Goal: Information Seeking & Learning: Check status

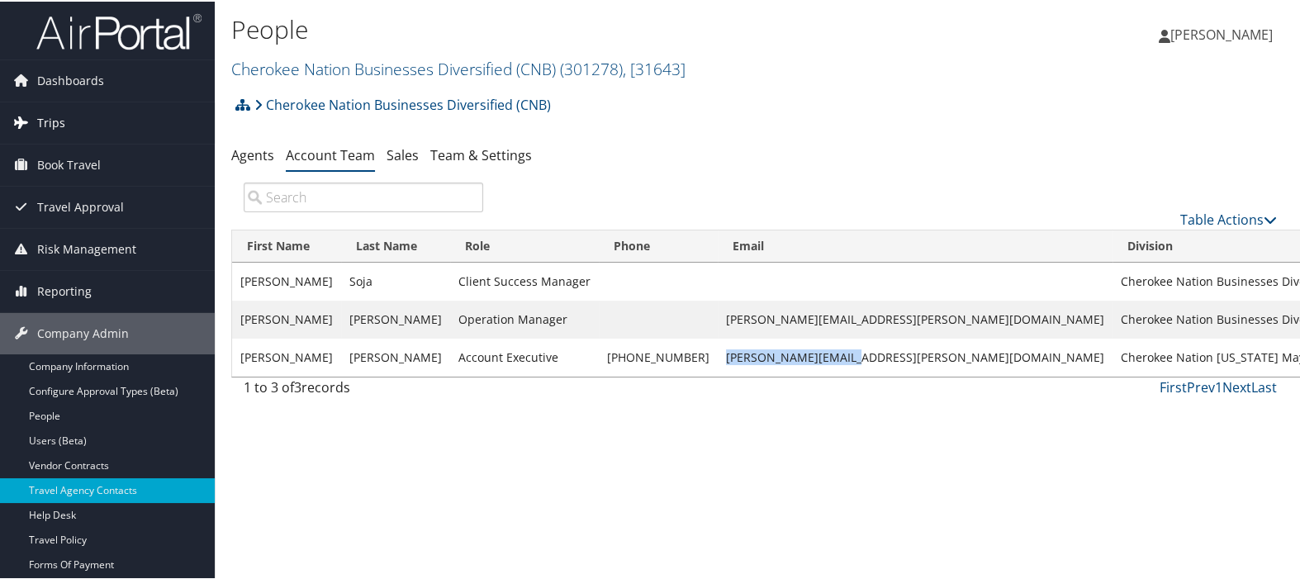
click at [72, 110] on link "Trips" at bounding box center [107, 121] width 215 height 41
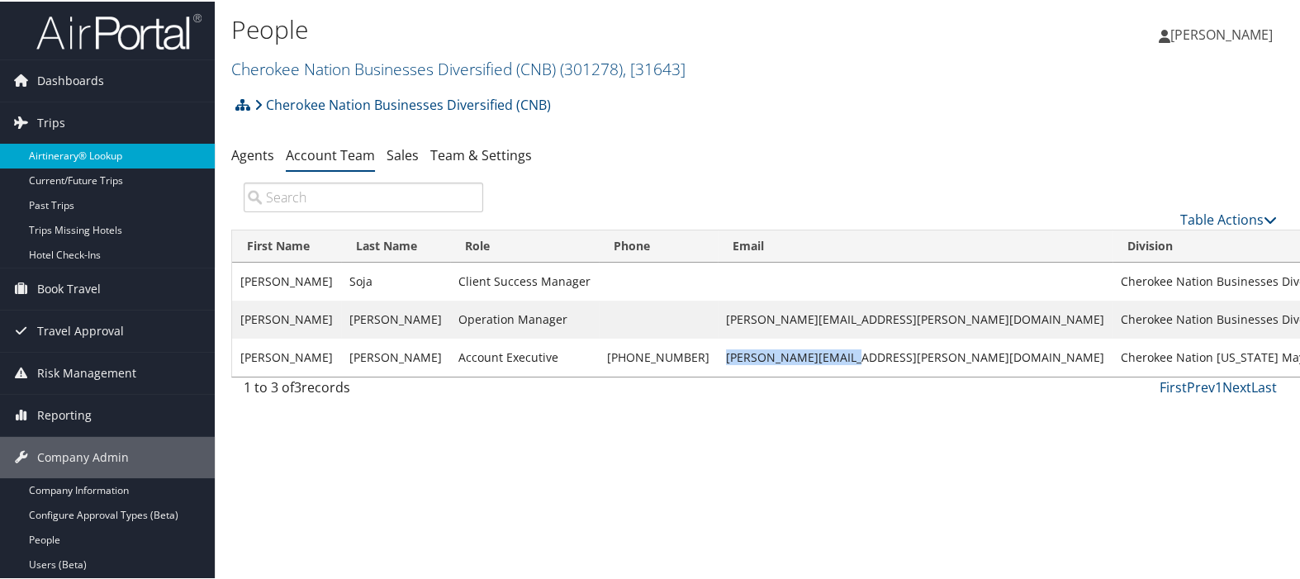
click at [73, 145] on link "Airtinerary® Lookup" at bounding box center [107, 154] width 215 height 25
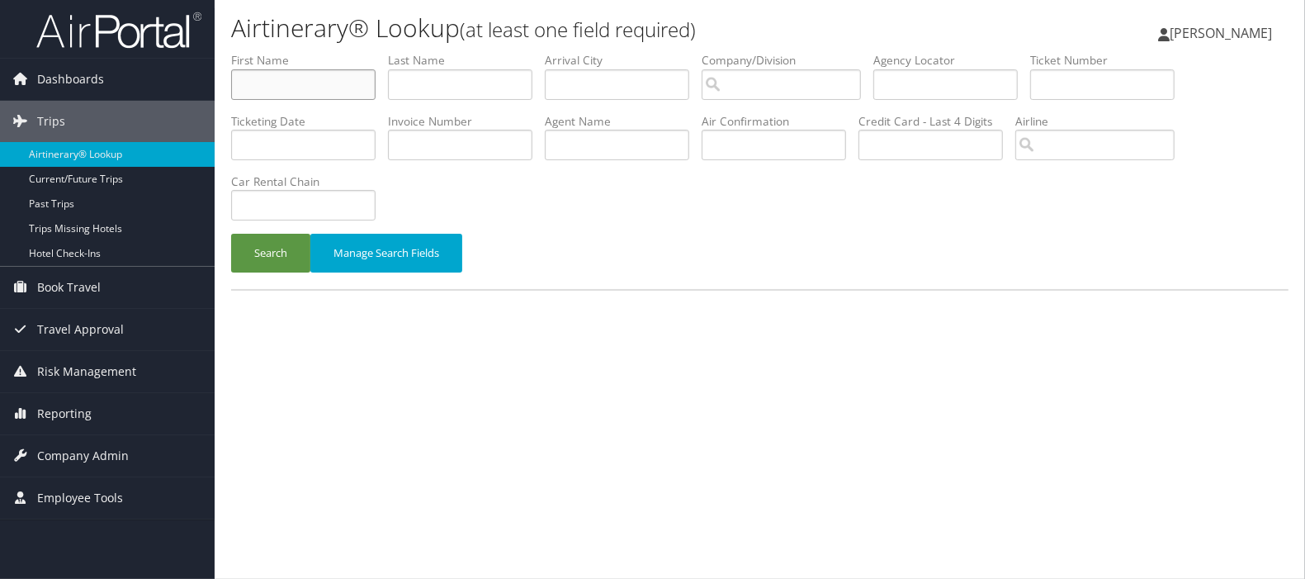
click at [324, 90] on input "text" at bounding box center [303, 84] width 144 height 31
click at [465, 79] on input "text" at bounding box center [460, 84] width 144 height 31
click at [416, 80] on input "kelehar" at bounding box center [460, 84] width 144 height 31
type input "klehar"
click at [290, 273] on div "Search Manage Search Fields" at bounding box center [760, 261] width 1082 height 55
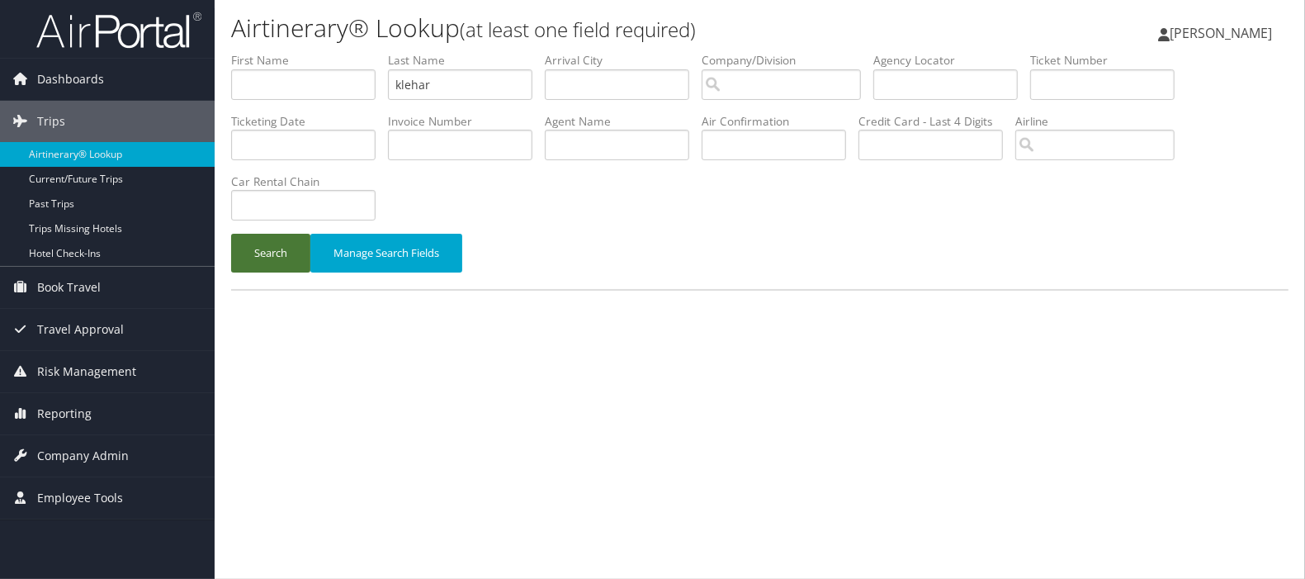
click at [284, 258] on button "Search" at bounding box center [270, 253] width 79 height 39
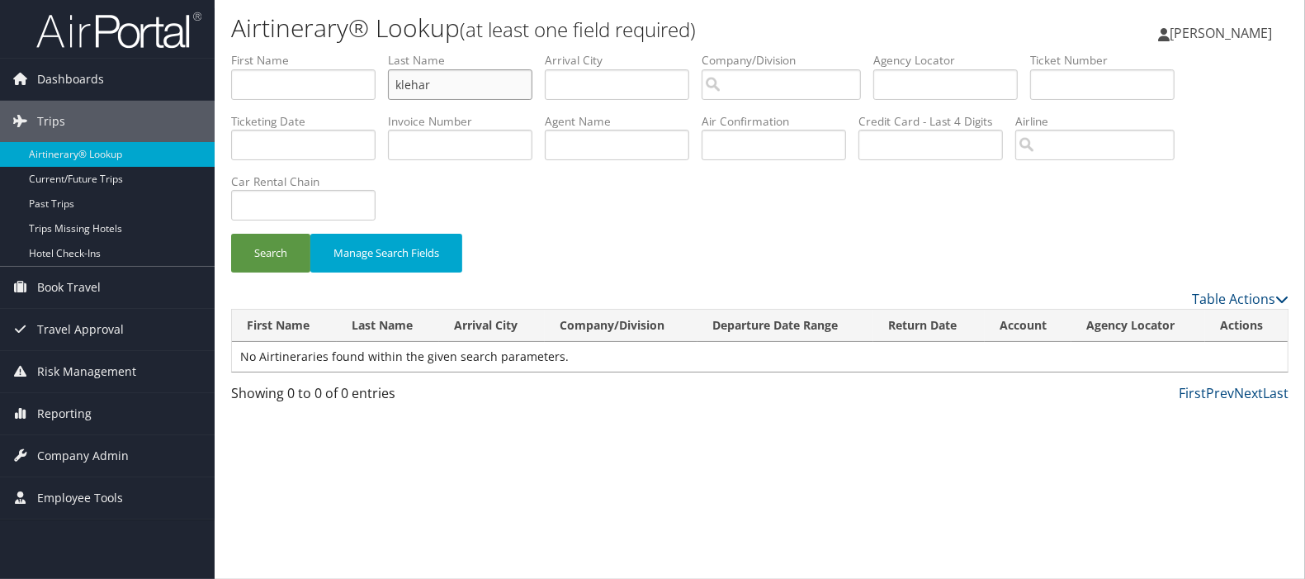
drag, startPoint x: 462, startPoint y: 80, endPoint x: 308, endPoint y: 93, distance: 154.1
click at [315, 52] on ul "First Name Last Name klehar Departure City Arrival City Company/Division Airpor…" at bounding box center [760, 52] width 1058 height 0
type input "c"
click at [793, 87] on input "search" at bounding box center [781, 84] width 159 height 31
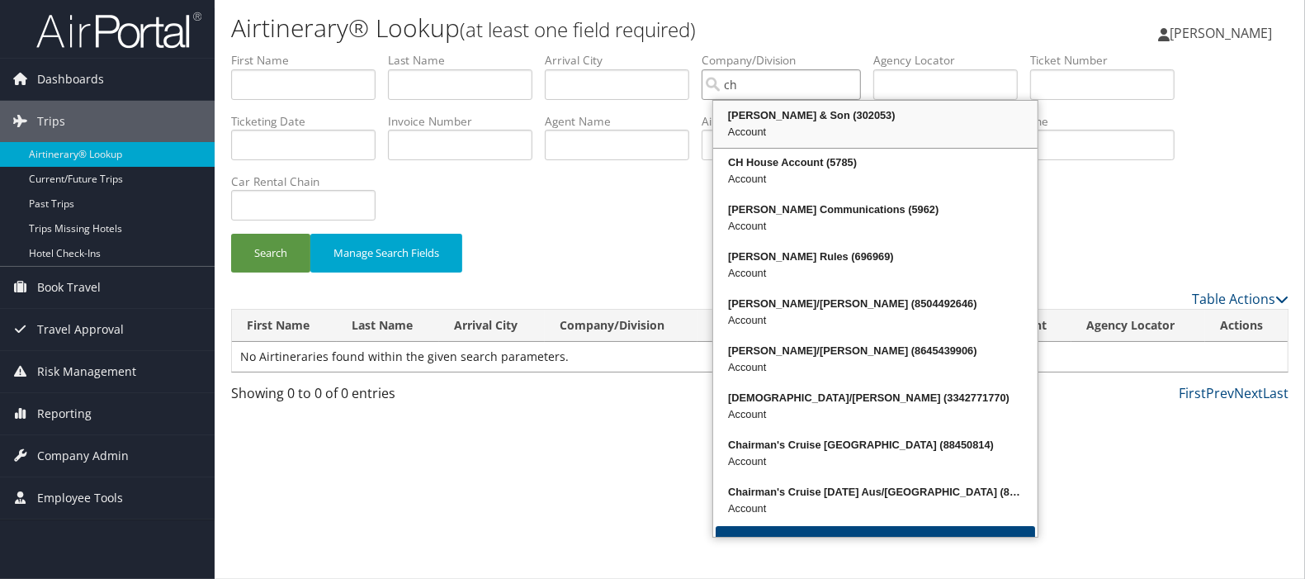
click at [781, 121] on div "[PERSON_NAME] & Son (302053)" at bounding box center [876, 115] width 320 height 17
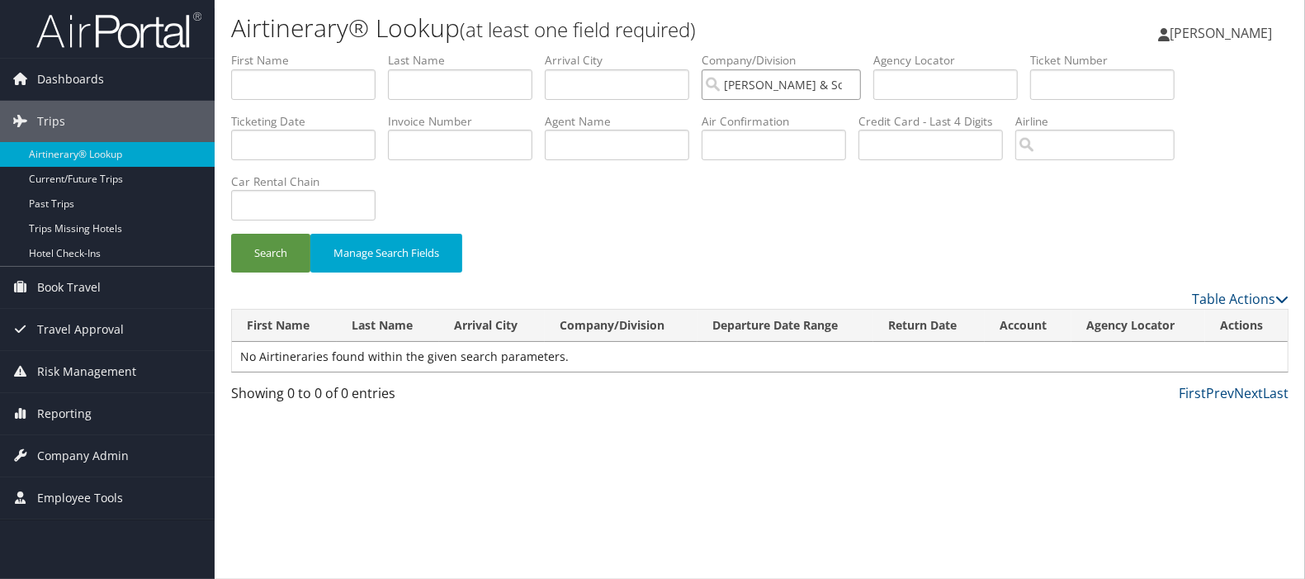
type input "[PERSON_NAME] & Son"
click at [277, 77] on input "text" at bounding box center [303, 84] width 144 height 31
click at [312, 263] on button "Manage Search Fields" at bounding box center [386, 253] width 152 height 39
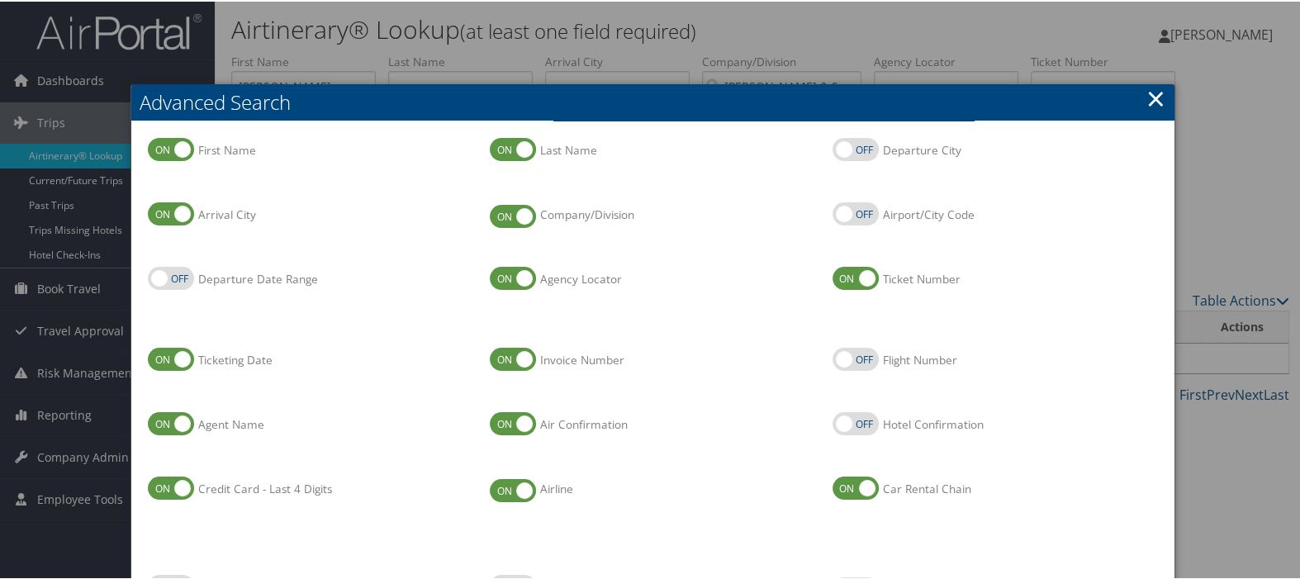
click at [1146, 97] on link "×" at bounding box center [1155, 96] width 19 height 33
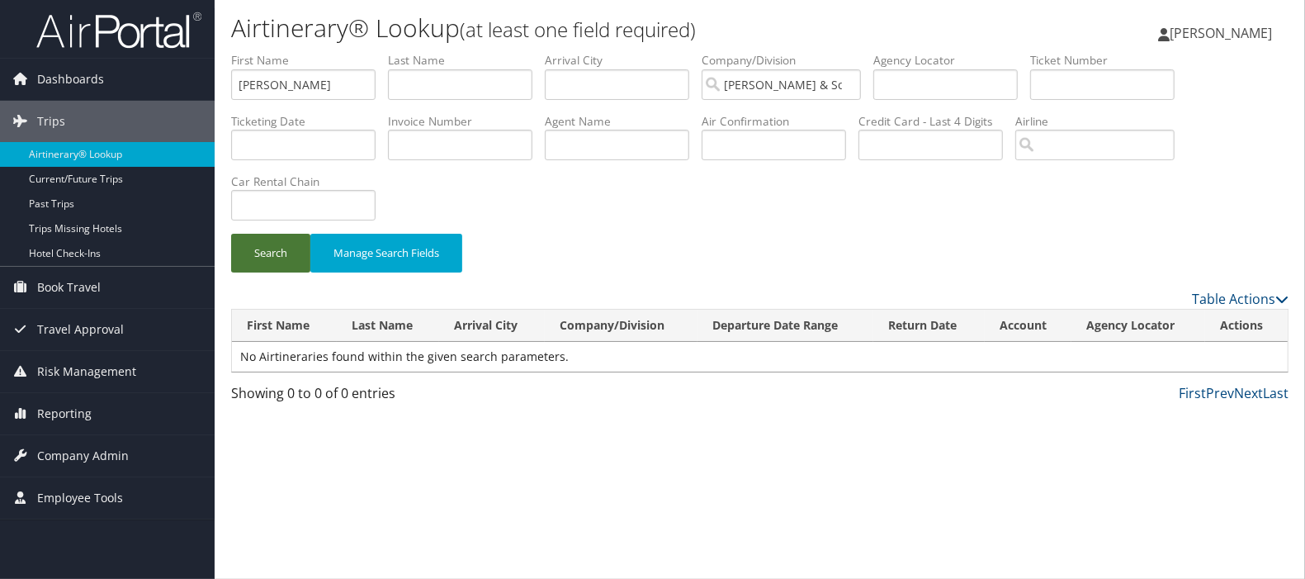
click at [240, 247] on button "Search" at bounding box center [270, 253] width 79 height 39
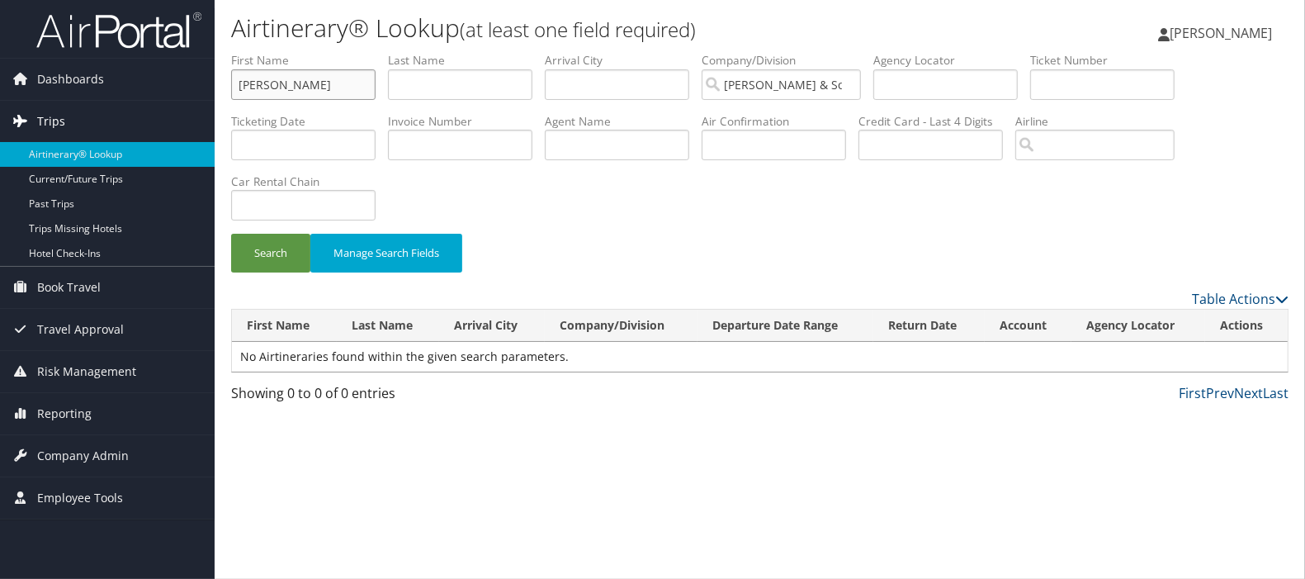
drag, startPoint x: 301, startPoint y: 79, endPoint x: 58, endPoint y: 116, distance: 245.6
click at [59, 98] on div "Dashboards AirPortal 360™ (Manager) AirPortal 360™ (Agent) My Travel Dashboard …" at bounding box center [652, 289] width 1305 height 579
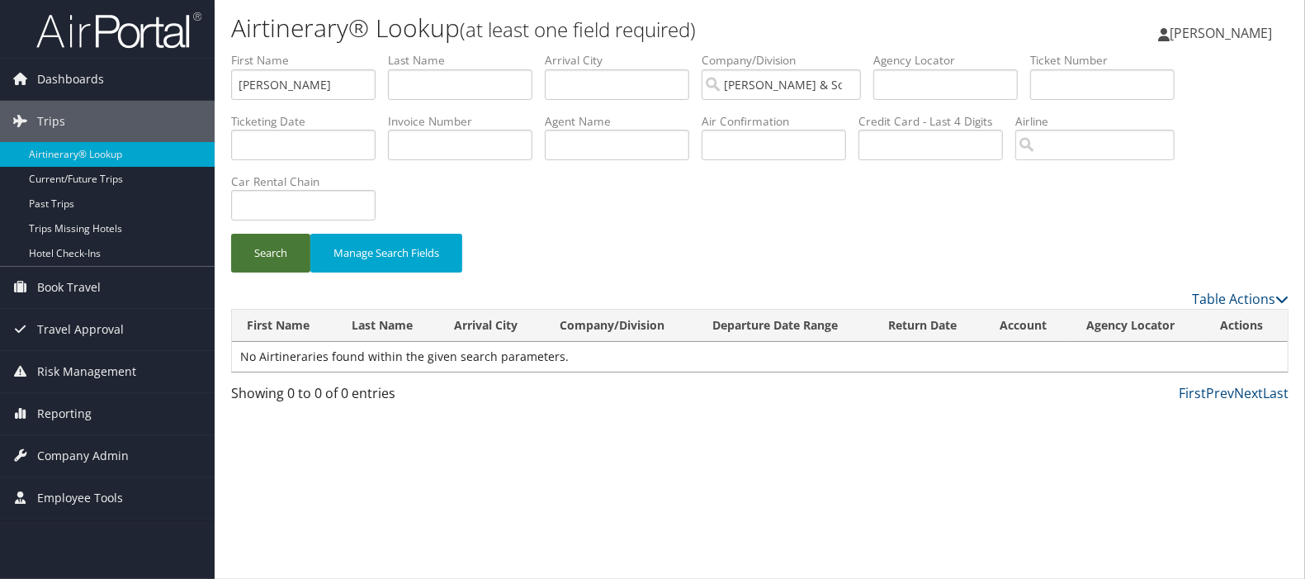
click at [287, 257] on button "Search" at bounding box center [270, 253] width 79 height 39
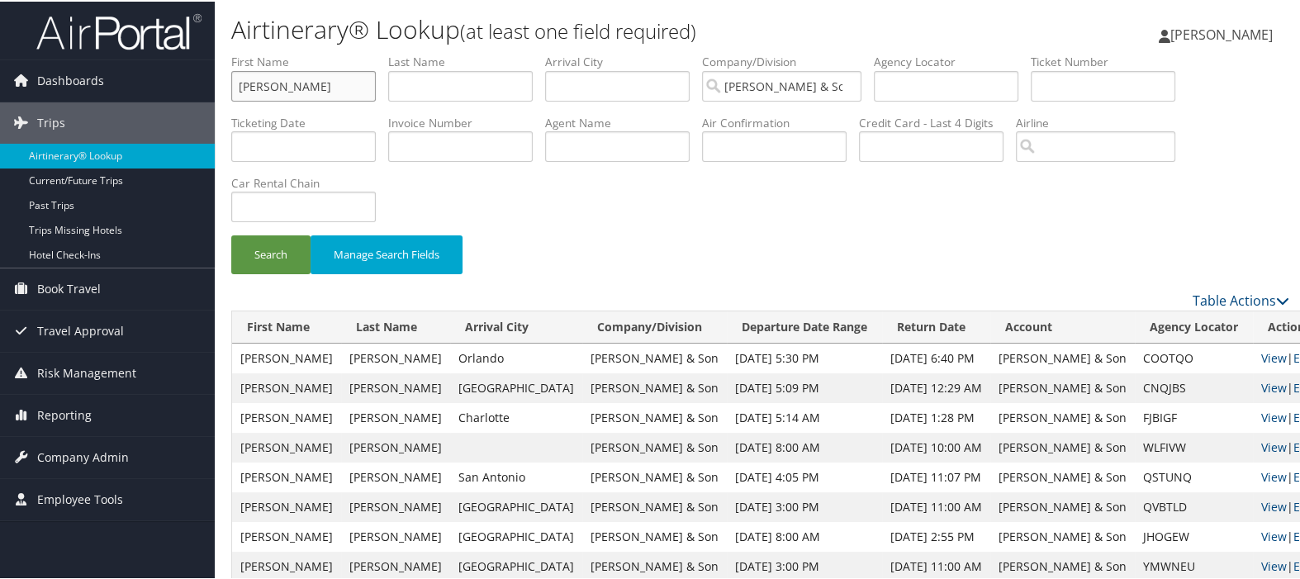
drag, startPoint x: 304, startPoint y: 87, endPoint x: -6, endPoint y: 96, distance: 309.8
click at [0, 96] on html "Menu Dashboards ► AirPortal 360™ (Manager) AirPortal 360™ (Agent) My Travel Das…" at bounding box center [652, 289] width 1305 height 579
type input "[PERSON_NAME]"
click at [288, 257] on button "Search" at bounding box center [270, 253] width 79 height 39
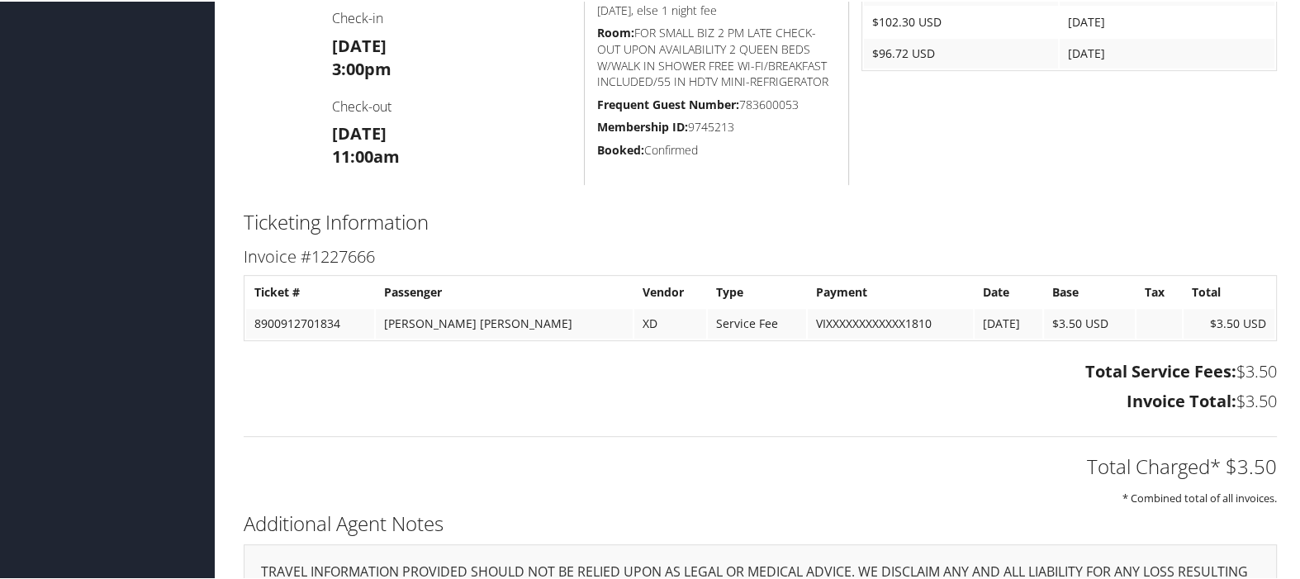
scroll to position [460, 0]
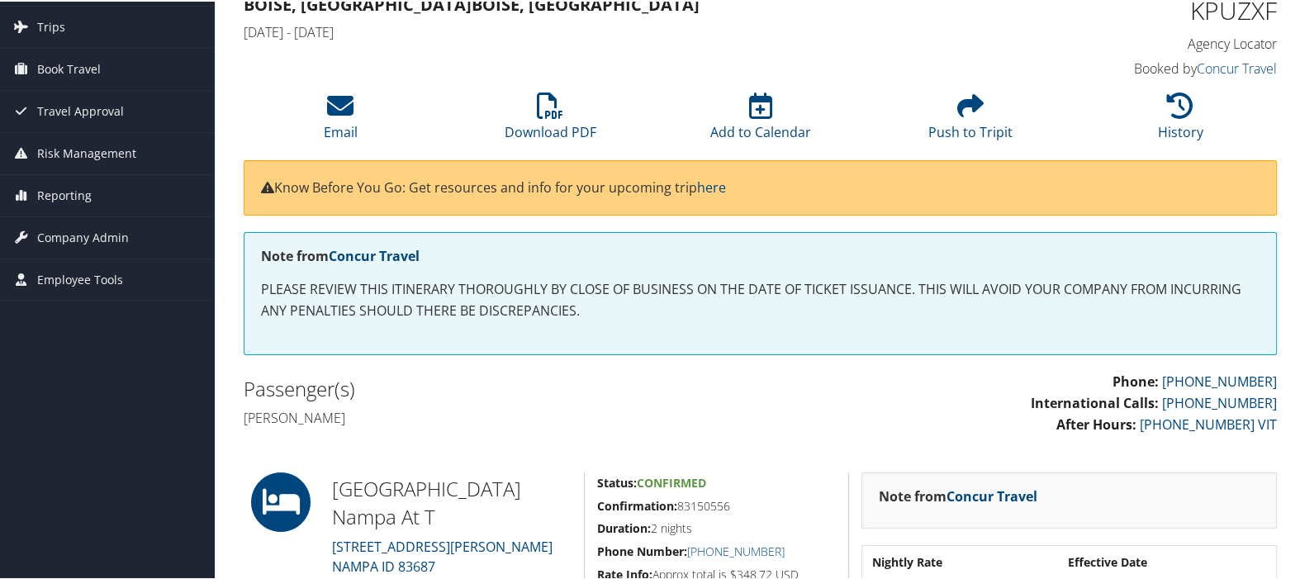
scroll to position [92, 0]
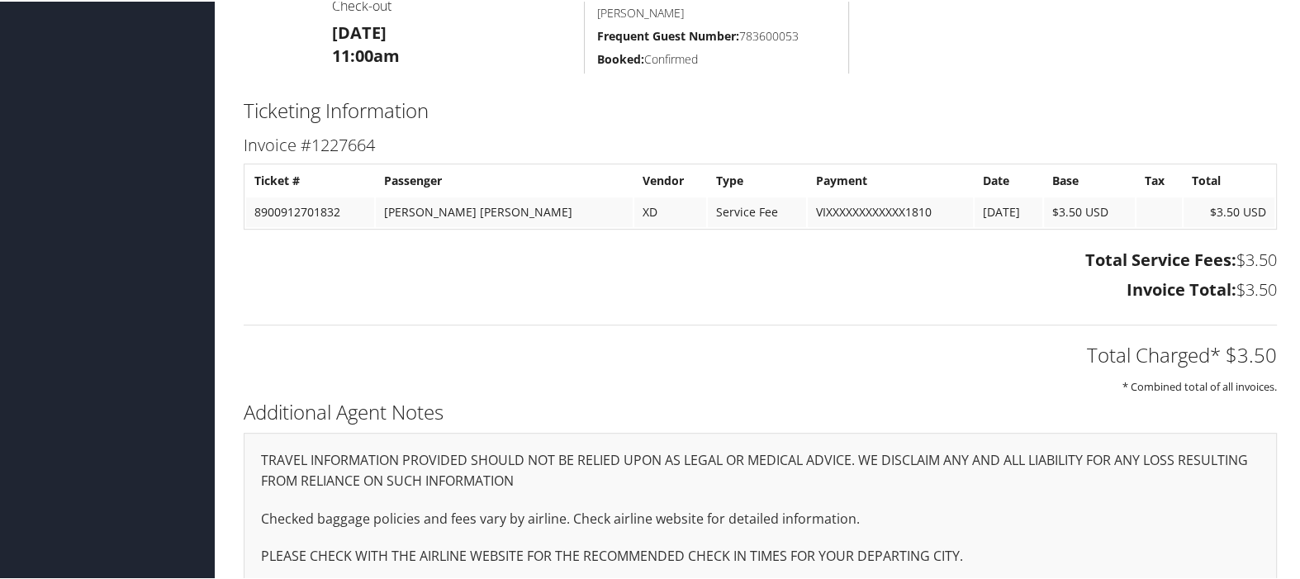
scroll to position [817, 0]
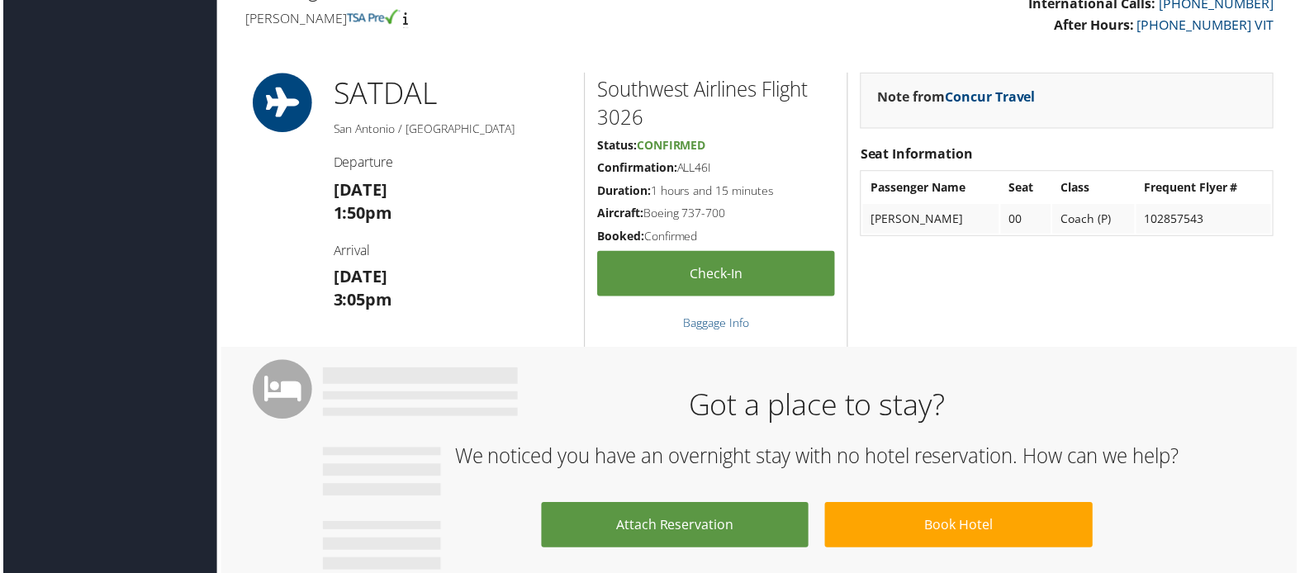
scroll to position [550, 0]
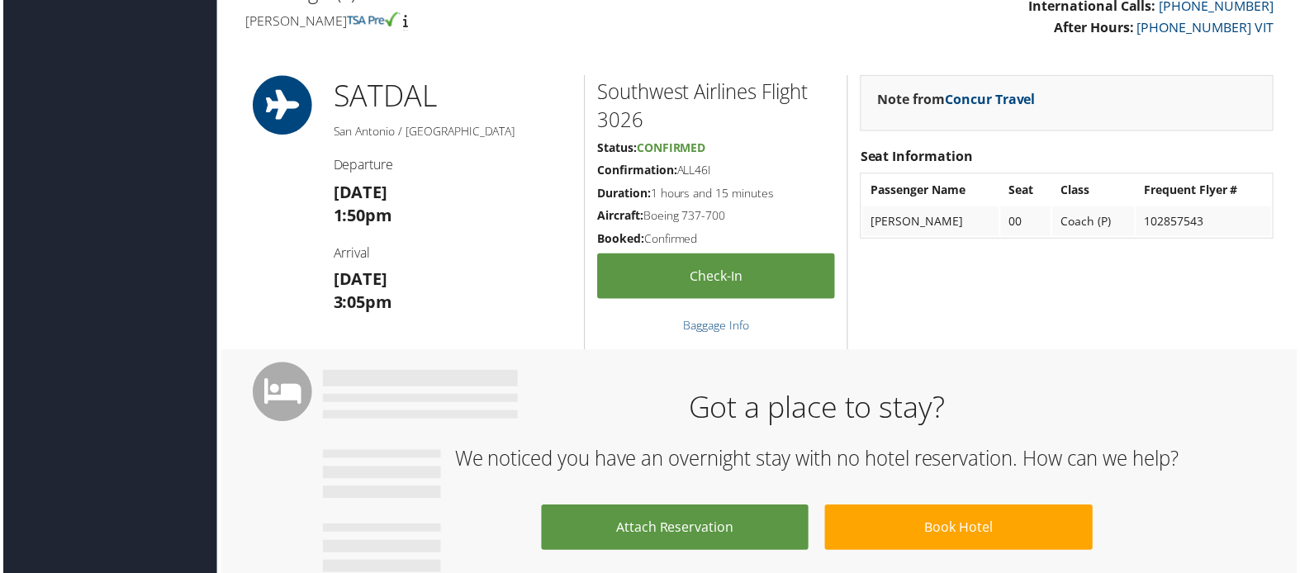
click at [236, 228] on div "SAT DAL [GEOGRAPHIC_DATA] / [GEOGRAPHIC_DATA] Departure [DATE] 1:50pm Arrival […" at bounding box center [760, 213] width 1058 height 276
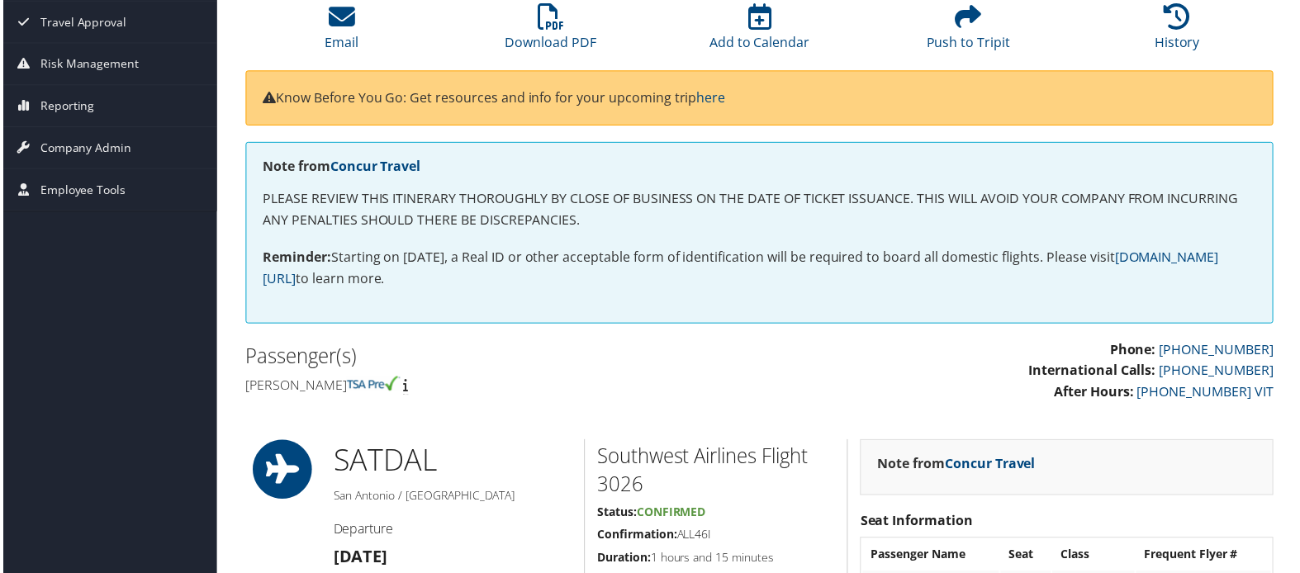
scroll to position [92, 0]
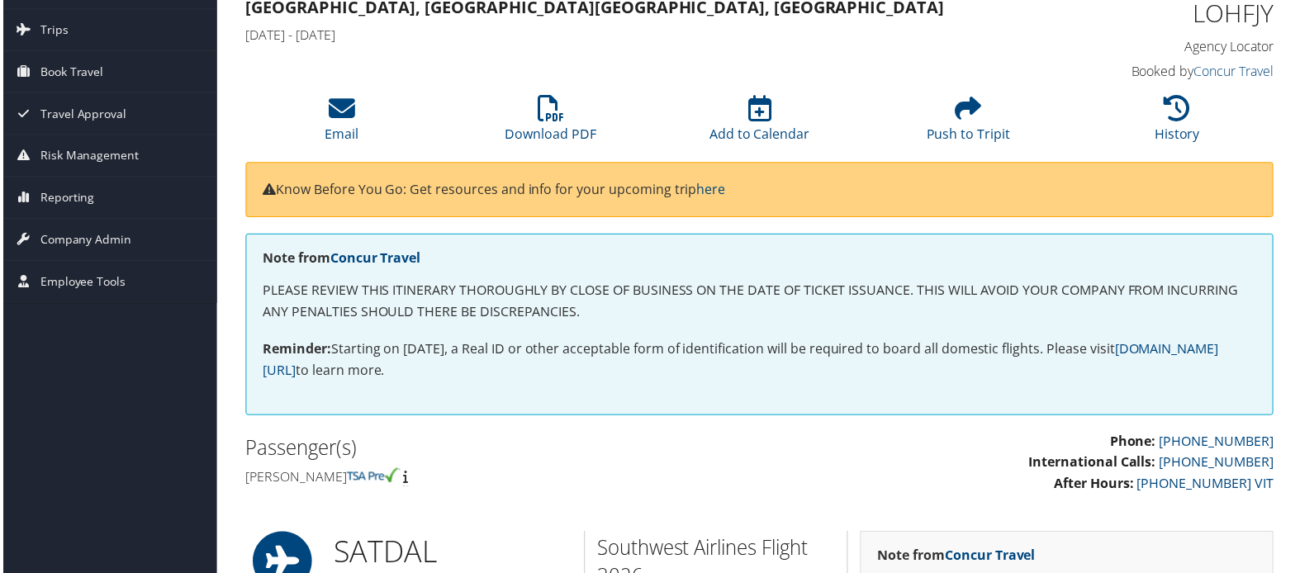
click at [1234, 15] on h1 "LOHFJY" at bounding box center [1156, 13] width 239 height 35
copy h1 "LOHFJY"
